Goal: Entertainment & Leisure: Consume media (video, audio)

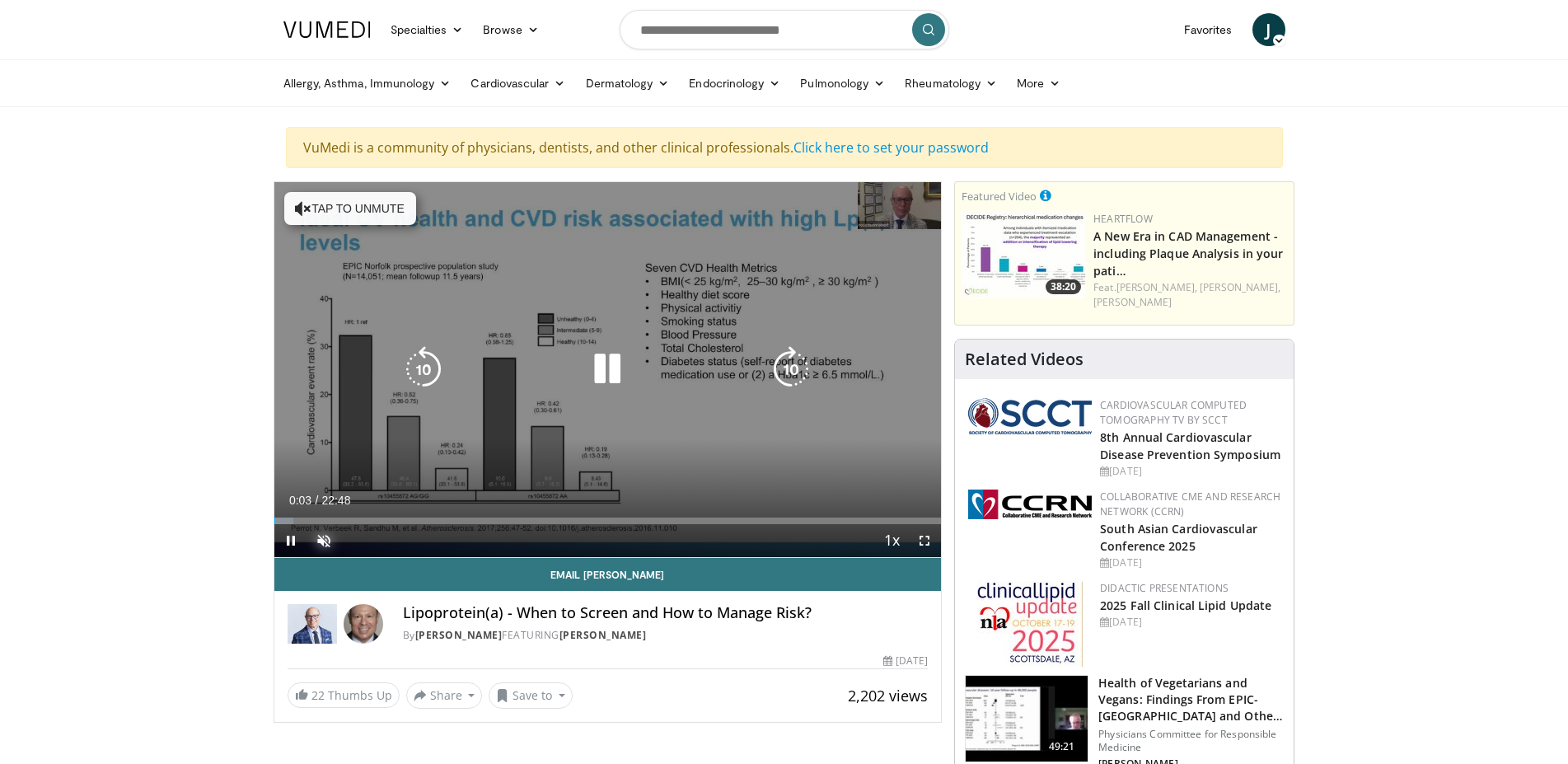
click at [327, 539] on span "Video Player" at bounding box center [324, 540] width 33 height 33
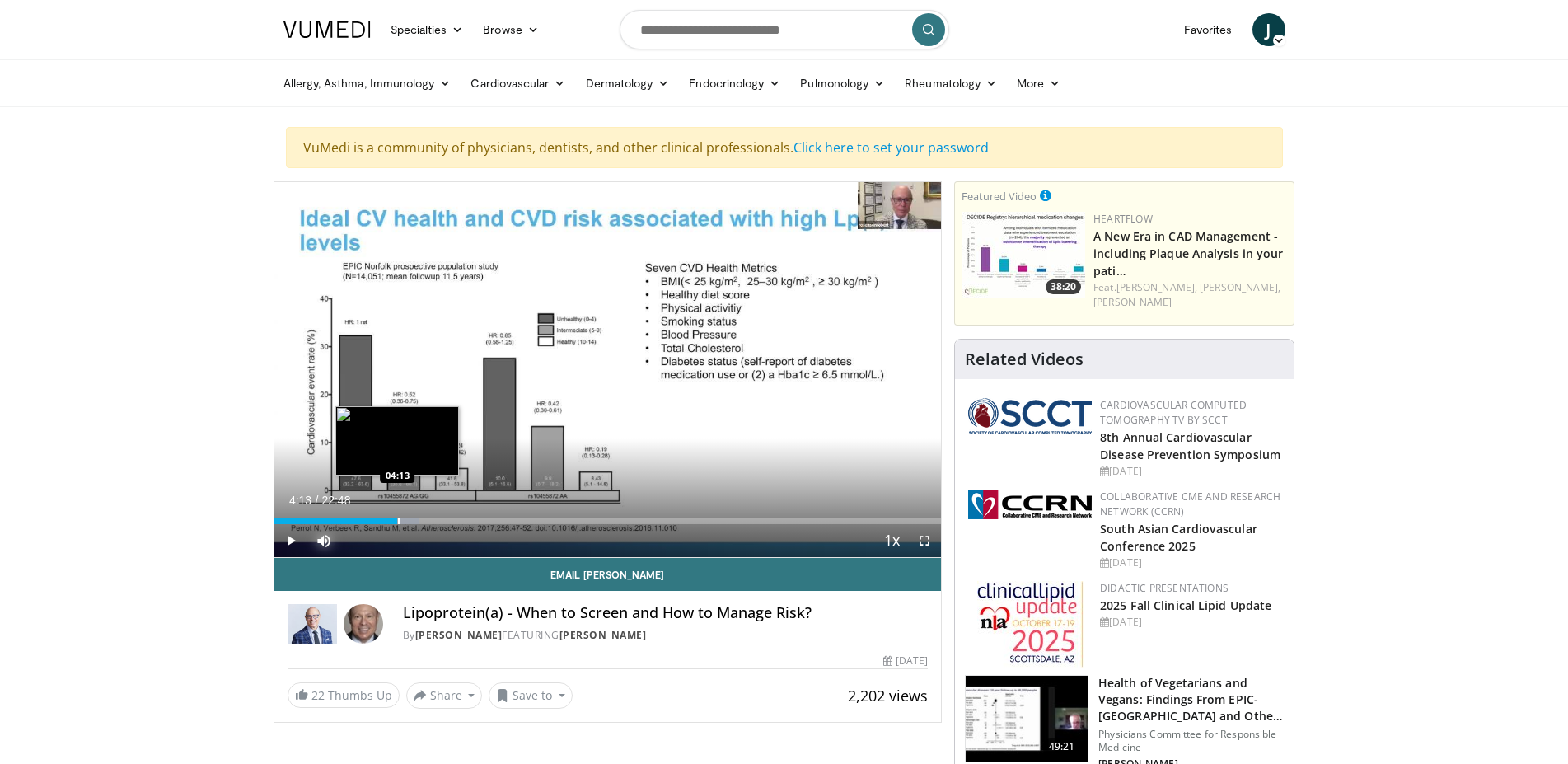
click at [397, 520] on div "Loaded : 21.75% 04:13 04:13" at bounding box center [609, 521] width 668 height 7
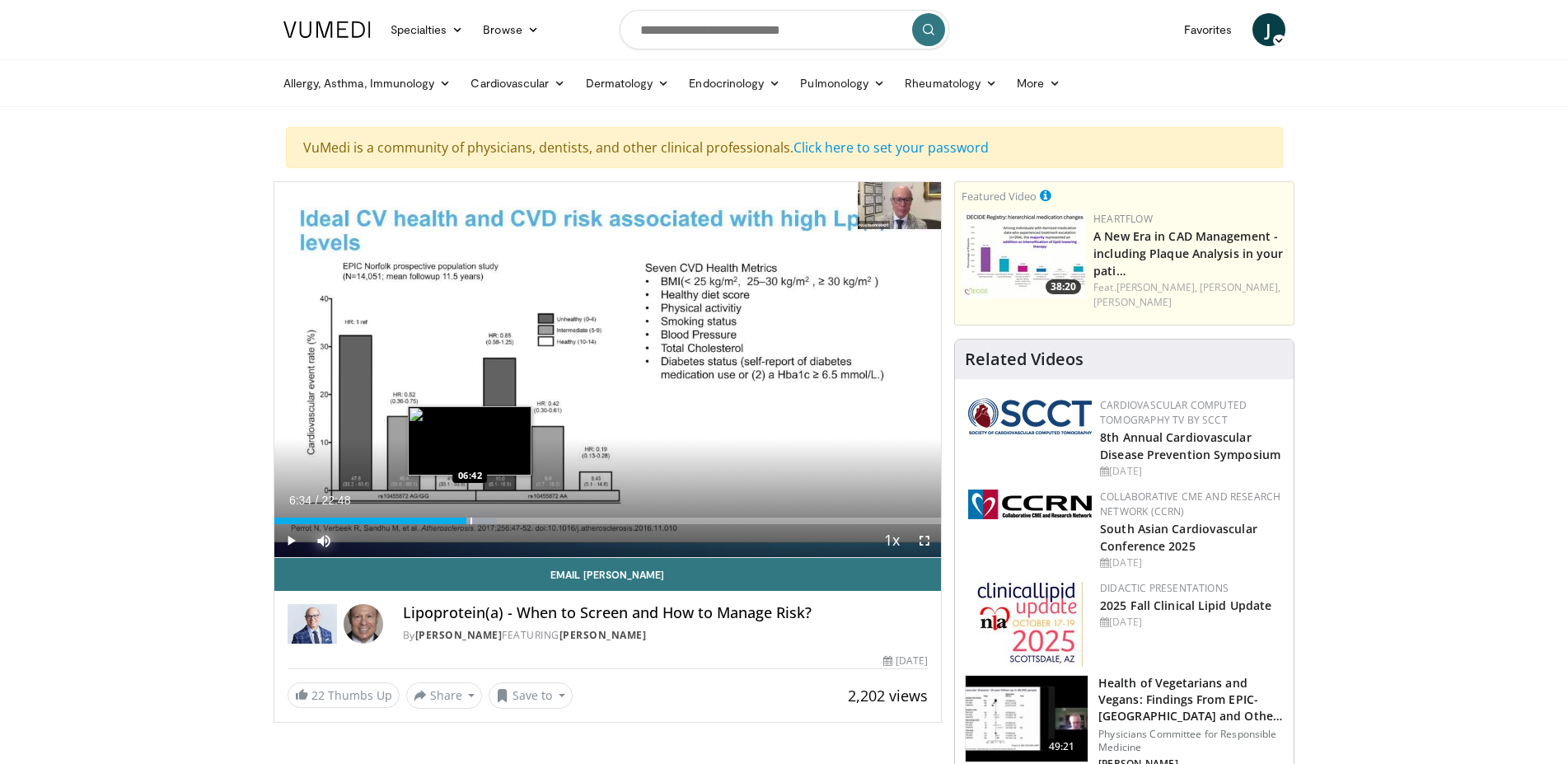
click at [469, 522] on div "Progress Bar" at bounding box center [474, 521] width 46 height 7
click at [477, 522] on div "Progress Bar" at bounding box center [482, 521] width 39 height 7
click at [288, 538] on span "Video Player" at bounding box center [291, 540] width 33 height 33
click at [289, 535] on span "Video Player" at bounding box center [291, 540] width 33 height 33
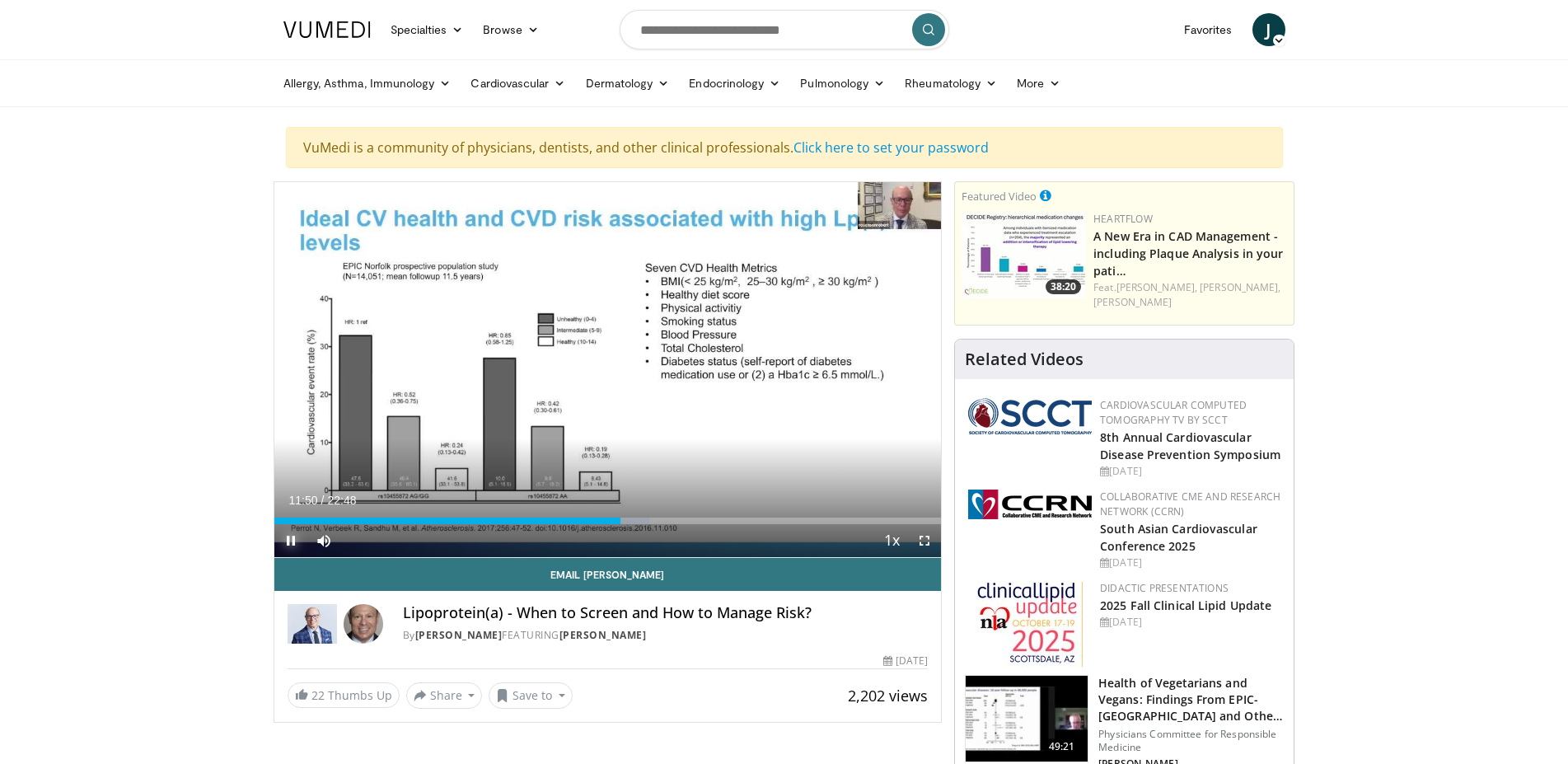
click at [295, 541] on span "Video Player" at bounding box center [291, 540] width 33 height 33
